Goal: Information Seeking & Learning: Understand process/instructions

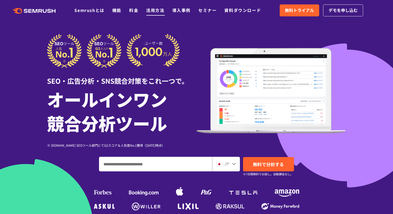
click at [151, 13] on link "活用方法" at bounding box center [155, 10] width 18 height 6
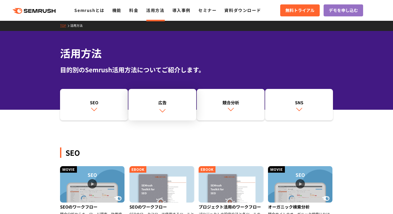
scroll to position [1, 0]
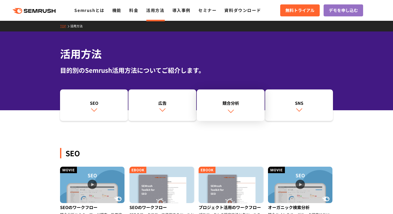
click at [229, 108] on img at bounding box center [231, 111] width 7 height 7
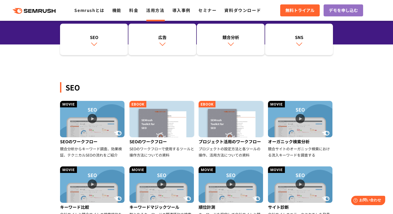
scroll to position [78, 0]
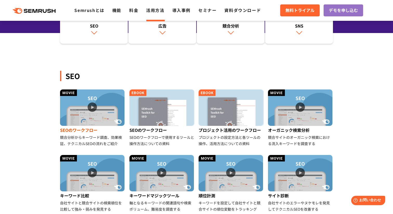
click at [90, 104] on img at bounding box center [92, 107] width 65 height 36
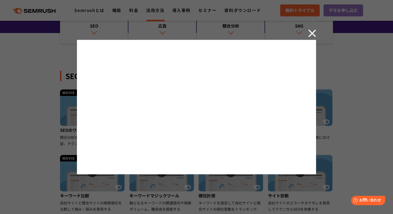
click at [312, 35] on img at bounding box center [313, 33] width 8 height 8
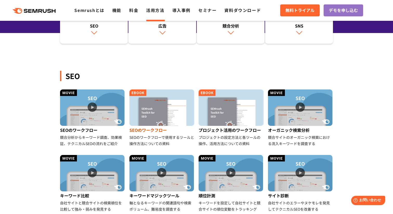
click at [166, 109] on img at bounding box center [162, 107] width 65 height 36
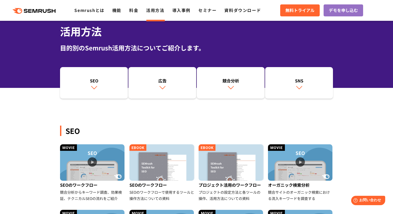
scroll to position [0, 0]
